Goal: Information Seeking & Learning: Learn about a topic

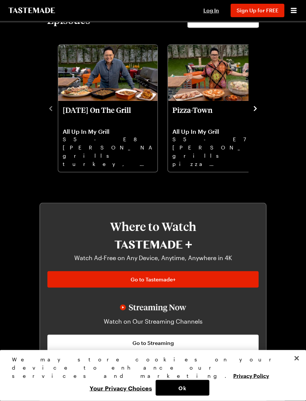
scroll to position [296, 0]
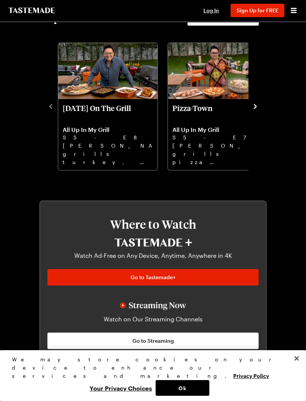
click at [177, 395] on button "Ok" at bounding box center [183, 388] width 54 height 16
click at [176, 395] on button "Ok" at bounding box center [183, 388] width 54 height 16
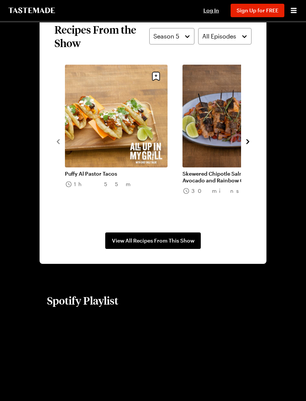
scroll to position [662, 0]
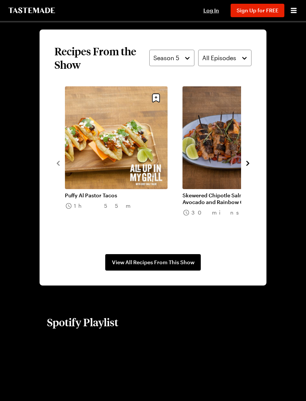
click at [175, 261] on span "View All Recipes From This Show" at bounding box center [153, 261] width 83 height 7
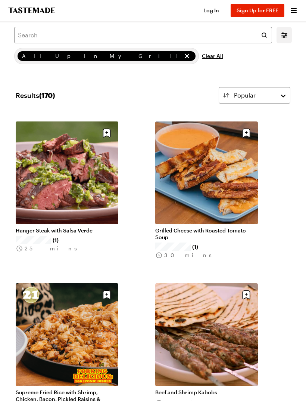
click at [285, 34] on icon "Mobile filters" at bounding box center [285, 34] width 6 height 5
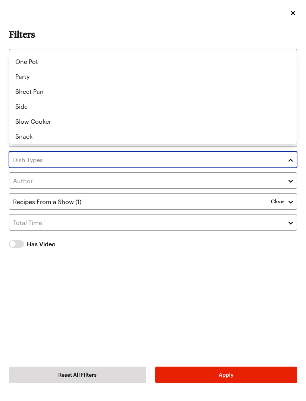
scroll to position [88, 0]
click at [24, 54] on div "Appetizer Beverage Cocktail Kid Friendly Main Make Ahead One Pot Party Sheet Pa…" at bounding box center [153, 10] width 288 height 90
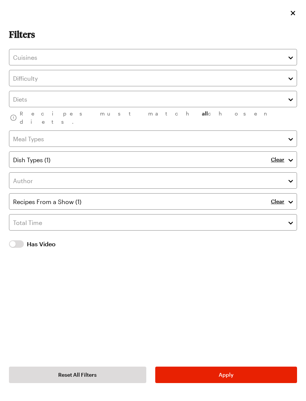
click at [247, 376] on button "Apply" at bounding box center [226, 374] width 142 height 16
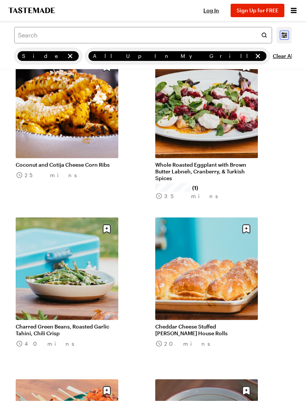
scroll to position [551, 0]
click at [72, 323] on link "Charred Green Beans, Roasted Garlic Tahini, Chili Crisp" at bounding box center [67, 329] width 103 height 13
